Goal: Information Seeking & Learning: Understand process/instructions

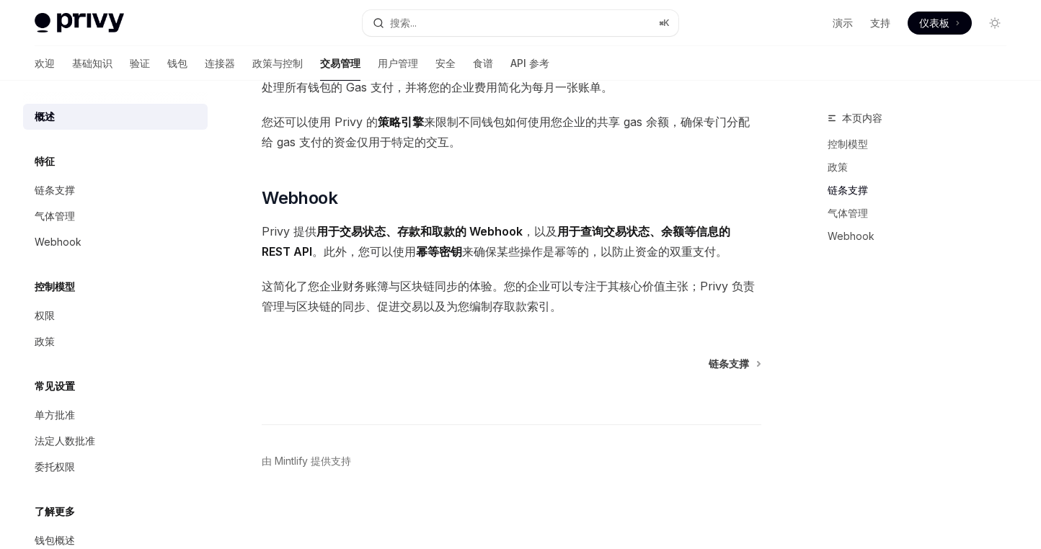
scroll to position [1150, 0]
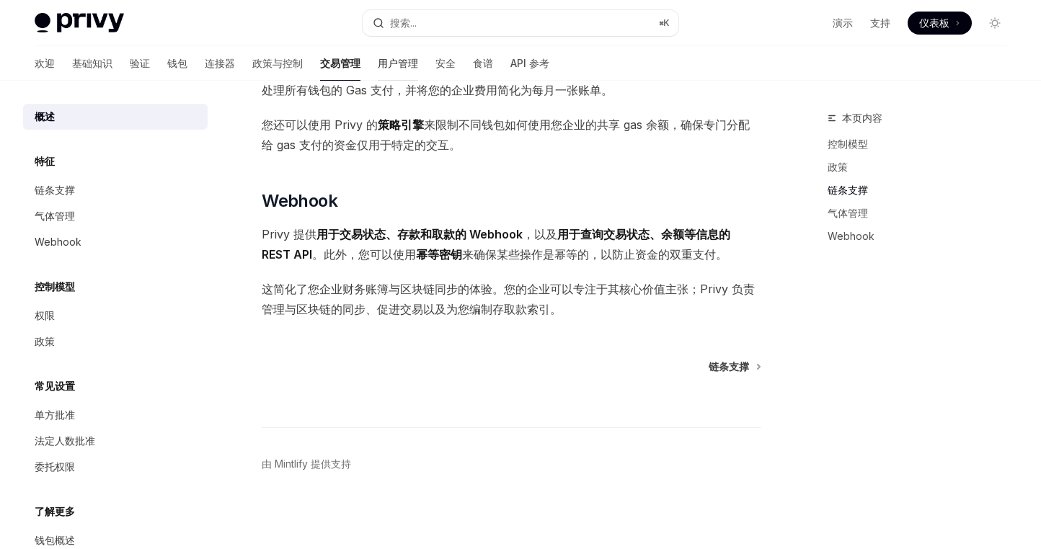
click at [378, 64] on font "用户管理" at bounding box center [398, 63] width 40 height 12
type textarea "*"
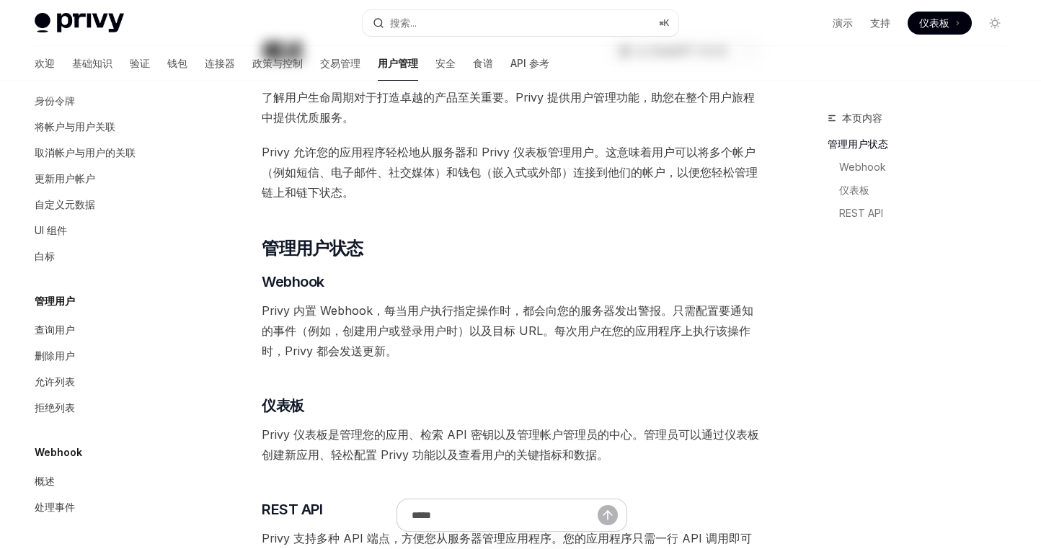
scroll to position [98, 0]
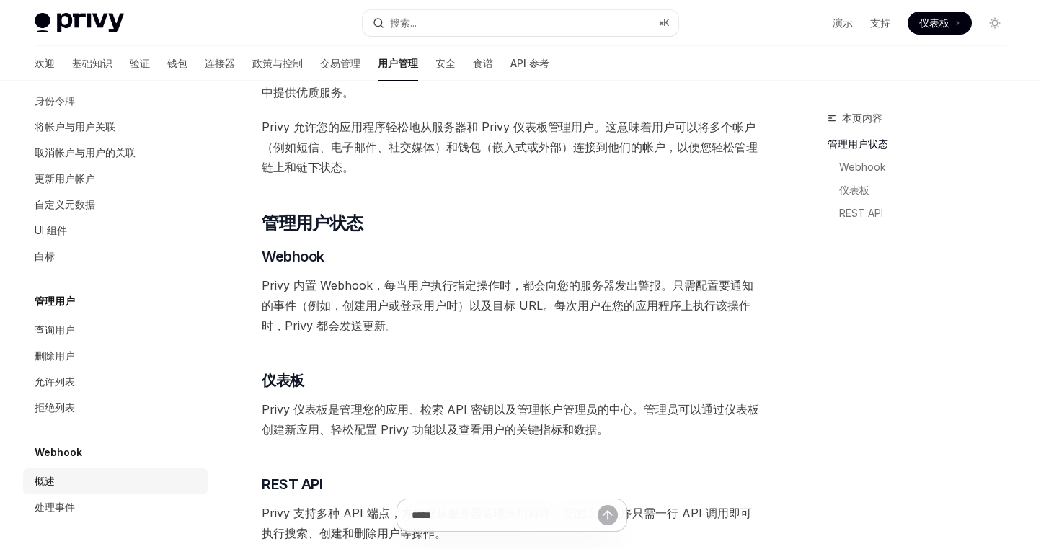
click at [53, 479] on font "概述" at bounding box center [45, 481] width 20 height 12
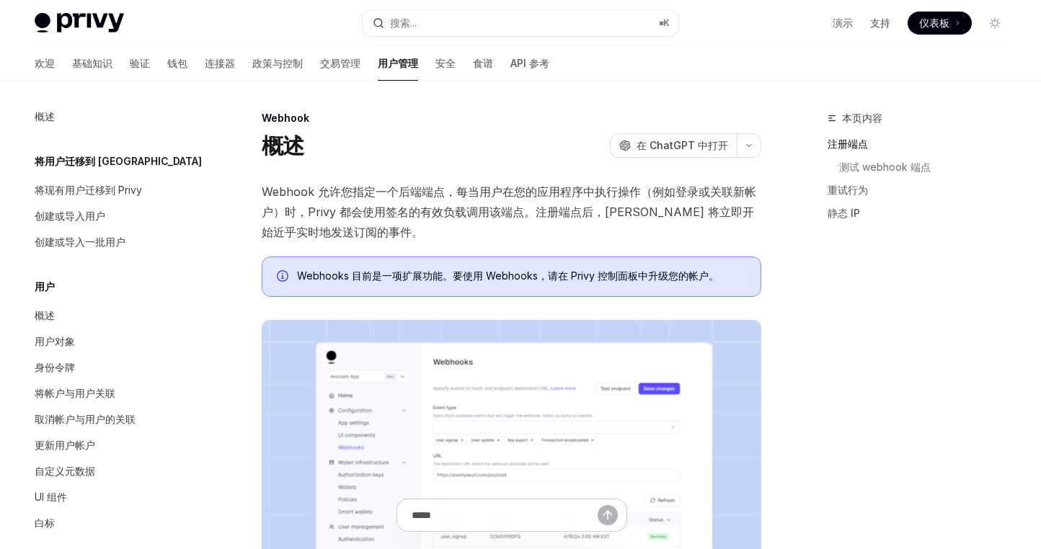
scroll to position [267, 0]
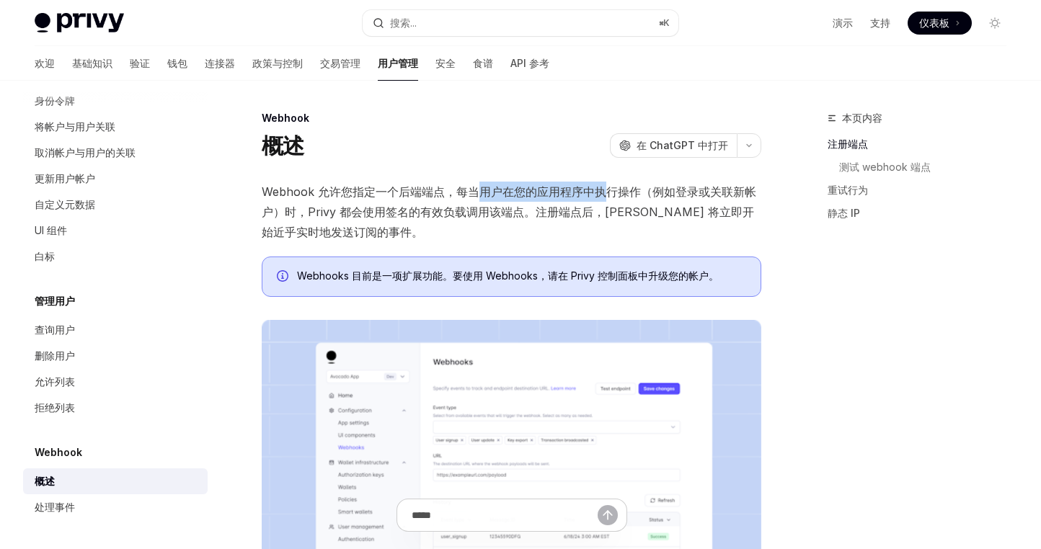
drag, startPoint x: 483, startPoint y: 187, endPoint x: 624, endPoint y: 208, distance: 142.0
click at [602, 201] on span "Webhook 允许您指定一个后端端点，每当用户在您的应用程序中执行操作（例如登录或关联新帐户）时，Privy 都会使用签名的有效负载调用该端点。注册端点后，…" at bounding box center [512, 212] width 500 height 61
click at [659, 213] on font "Webhook 允许您指定一个后端端点，每当用户在您的应用程序中执行操作（例如登录或关联新帐户）时，Privy 都会使用签名的有效负载调用该端点。注册端点后，…" at bounding box center [509, 212] width 495 height 55
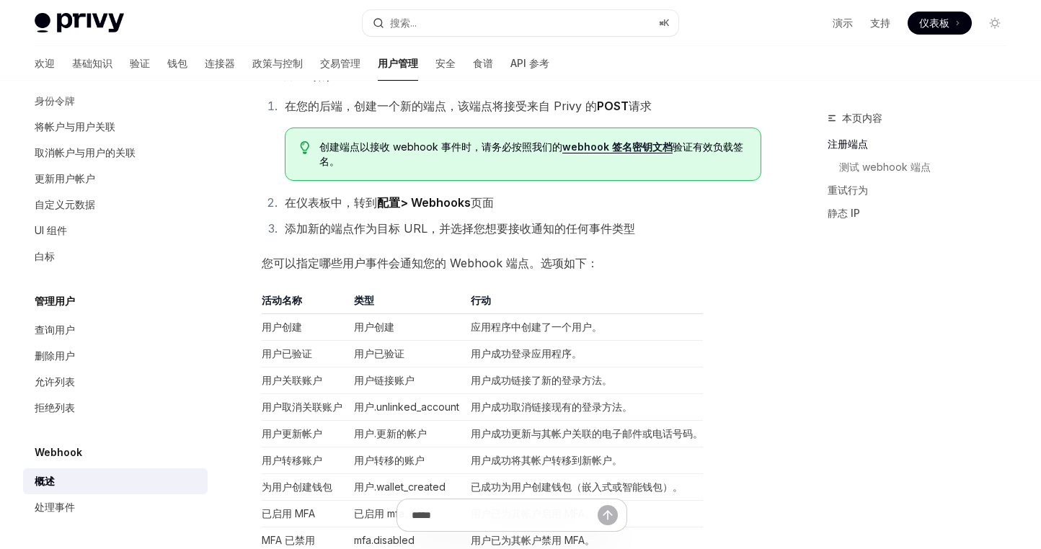
scroll to position [669, 0]
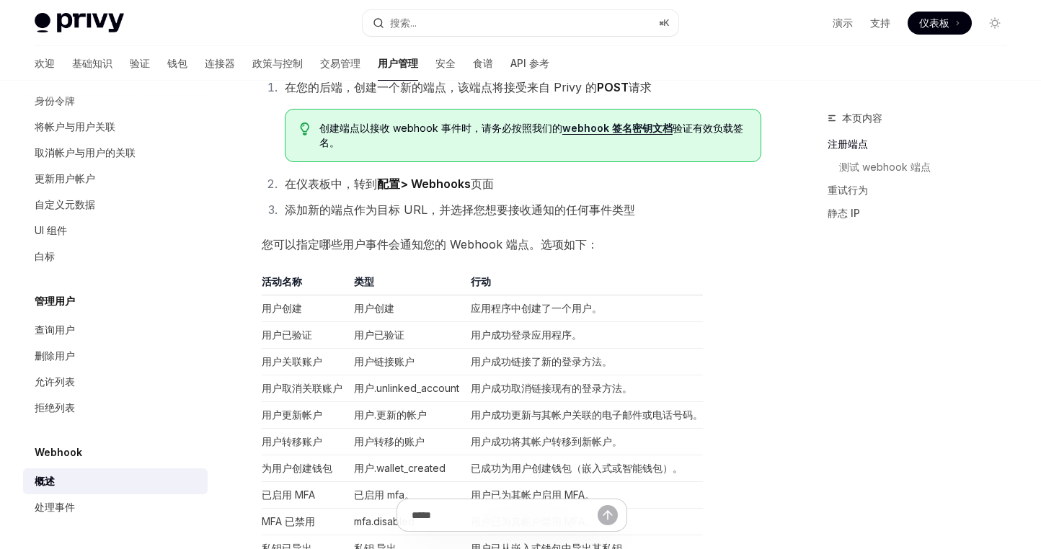
click at [601, 127] on font "webhook 签名密钥文档" at bounding box center [617, 128] width 110 height 12
type textarea "*"
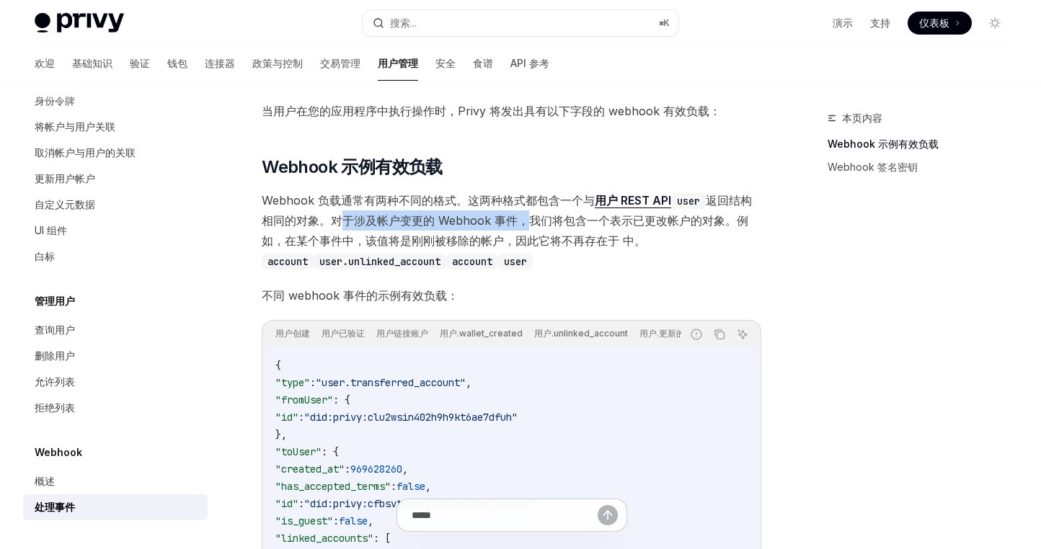
drag, startPoint x: 348, startPoint y: 224, endPoint x: 533, endPoint y: 227, distance: 185.3
click at [533, 227] on span "Webhook 负载通常有两种不同的格式。这两种格式都包含一个与 用户 REST API user 返回结构相同的对象 。对于涉及帐户变更的 Webhook …" at bounding box center [512, 230] width 500 height 81
click at [646, 257] on span "Webhook 负载通常有两种不同的格式。这两种格式都包含一个与 用户 REST API user 返回结构相同的对象 。对于涉及帐户变更的 Webhook …" at bounding box center [512, 230] width 500 height 81
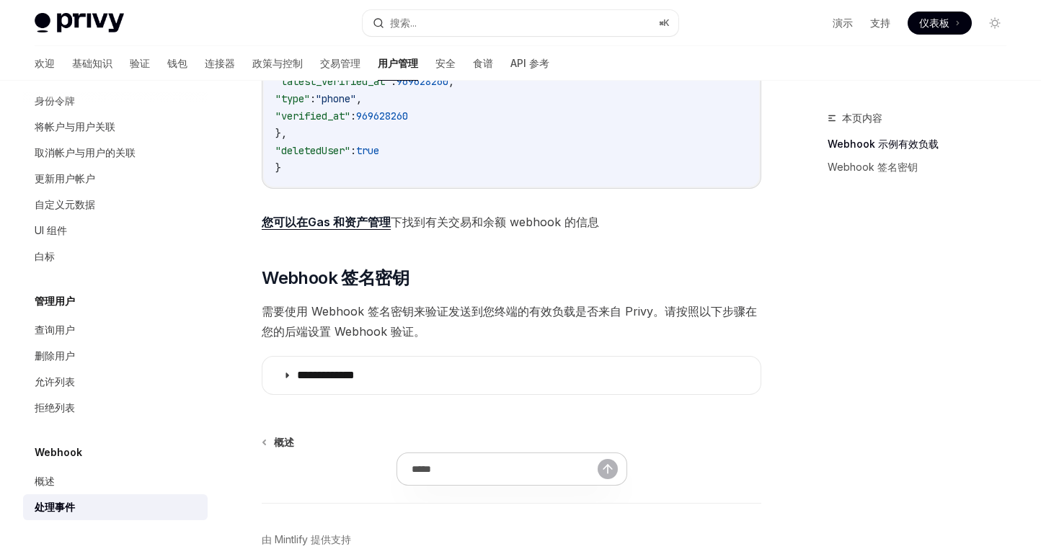
scroll to position [903, 0]
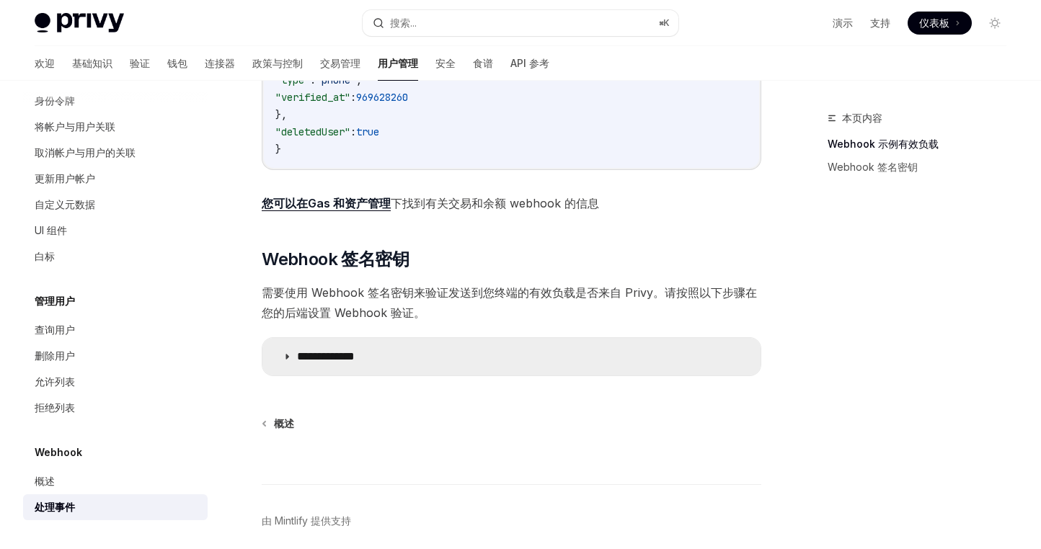
click at [355, 358] on font "**********" at bounding box center [326, 356] width 58 height 11
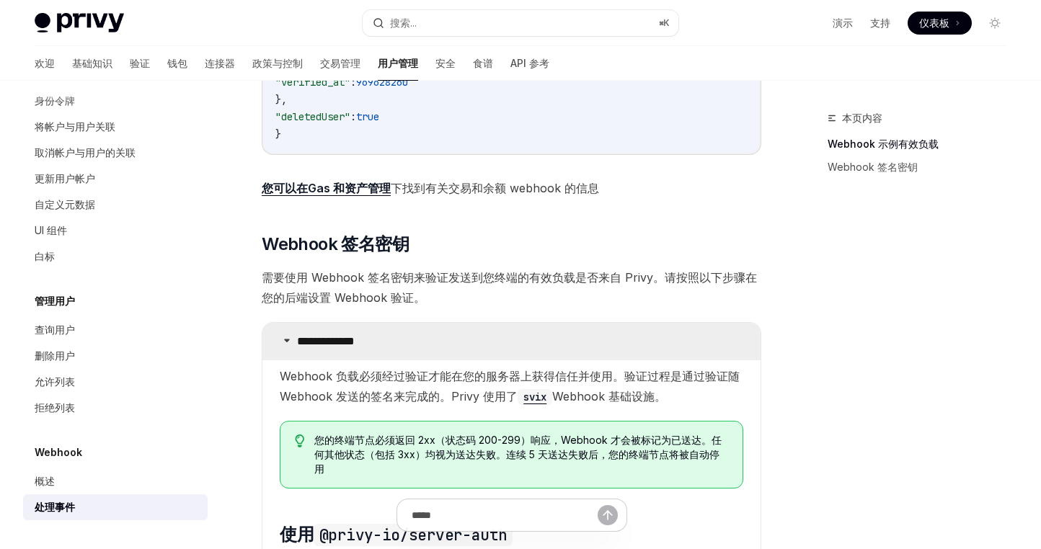
scroll to position [924, 0]
